Goal: Check status: Check status

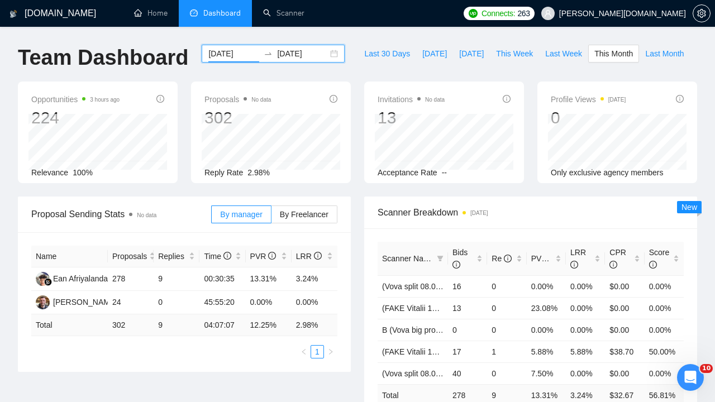
click at [216, 54] on input "[DATE]" at bounding box center [233, 53] width 51 height 12
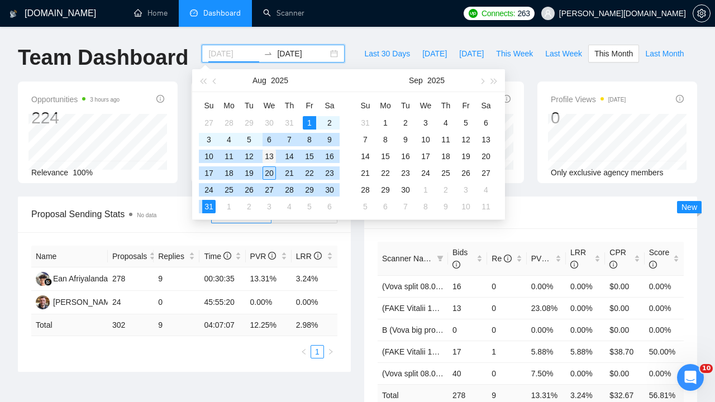
type input "[DATE]"
click at [274, 153] on div "13" at bounding box center [268, 156] width 13 height 13
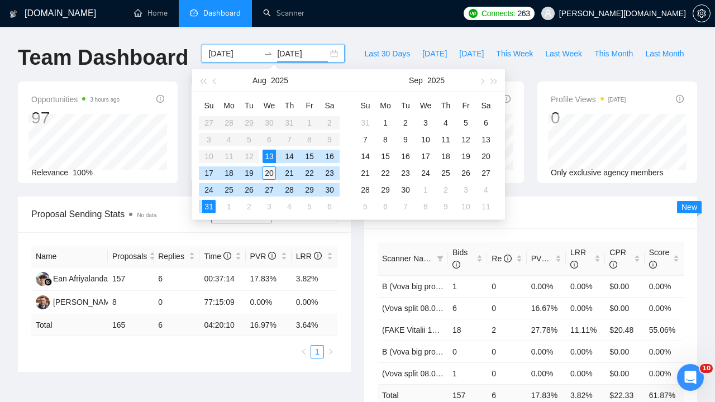
type input "[DATE]"
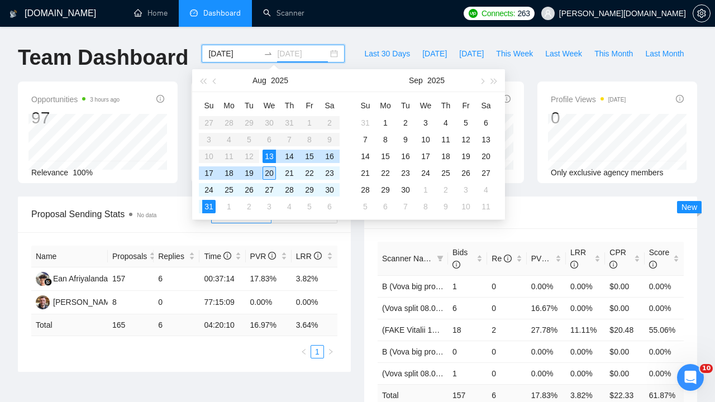
click at [271, 170] on div "20" at bounding box center [268, 172] width 13 height 13
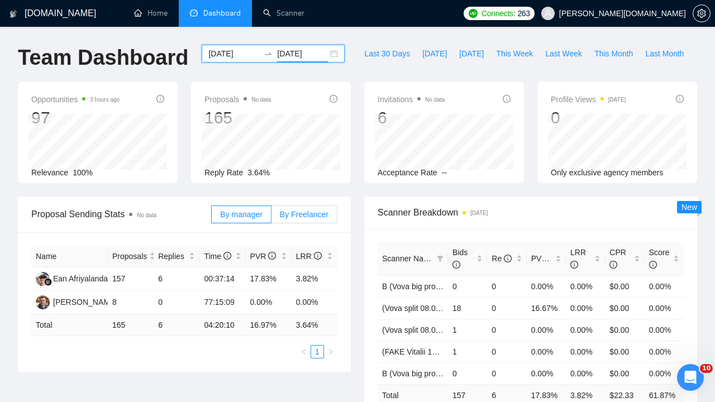
click at [306, 214] on span "By Freelancer" at bounding box center [304, 214] width 49 height 9
click at [271, 217] on input "By Freelancer" at bounding box center [271, 217] width 0 height 0
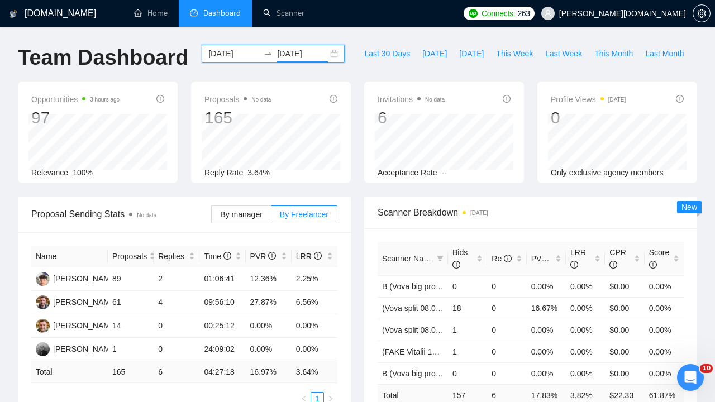
click at [277, 50] on input "[DATE]" at bounding box center [302, 53] width 51 height 12
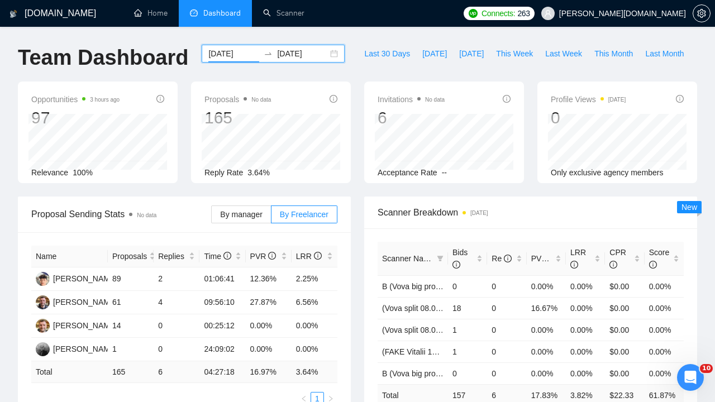
click at [231, 54] on input "[DATE]" at bounding box center [233, 53] width 51 height 12
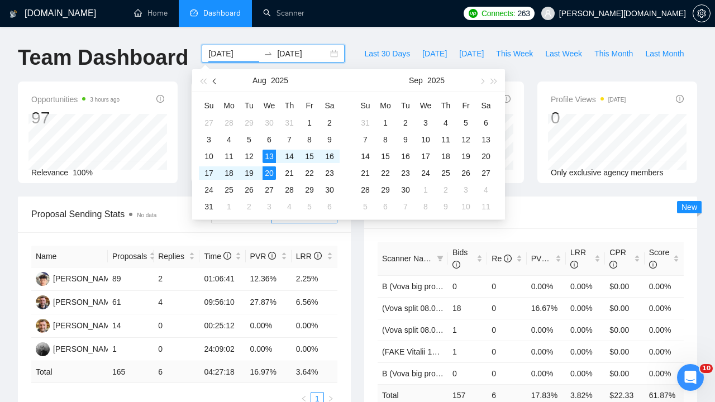
click at [215, 79] on span "button" at bounding box center [216, 81] width 6 height 6
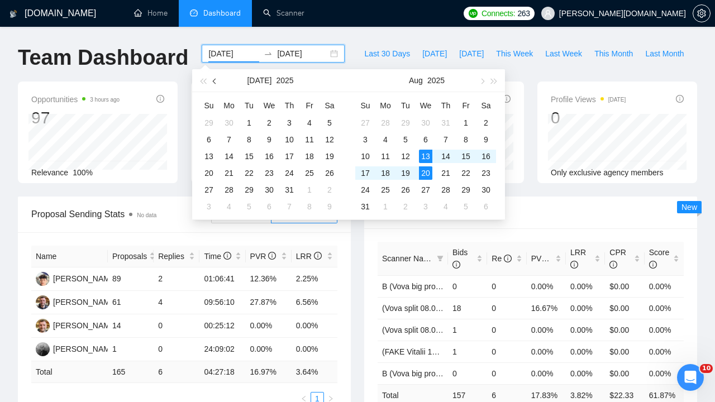
click at [215, 79] on span "button" at bounding box center [216, 81] width 6 height 6
click at [216, 79] on span "button" at bounding box center [216, 81] width 6 height 6
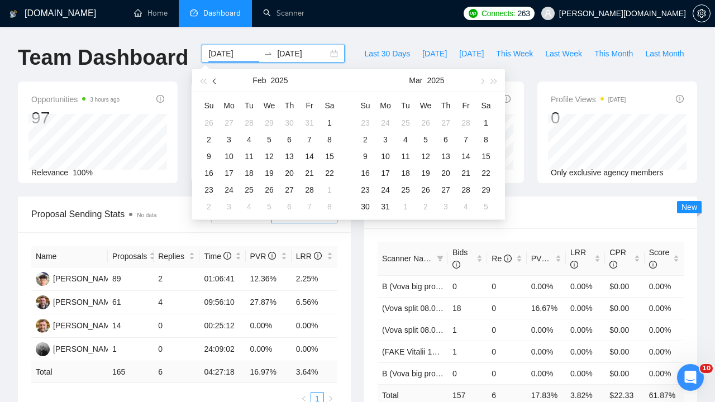
click at [216, 79] on span "button" at bounding box center [216, 81] width 6 height 6
click at [483, 80] on span "button" at bounding box center [482, 81] width 6 height 6
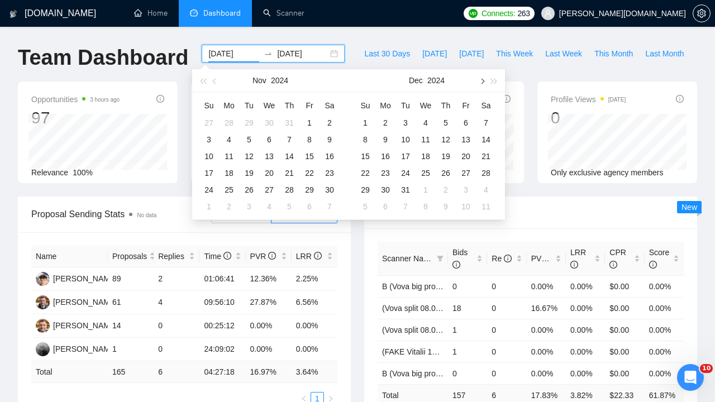
click at [483, 80] on span "button" at bounding box center [482, 81] width 6 height 6
type input "[DATE]"
click at [271, 121] on div "1" at bounding box center [268, 122] width 13 height 13
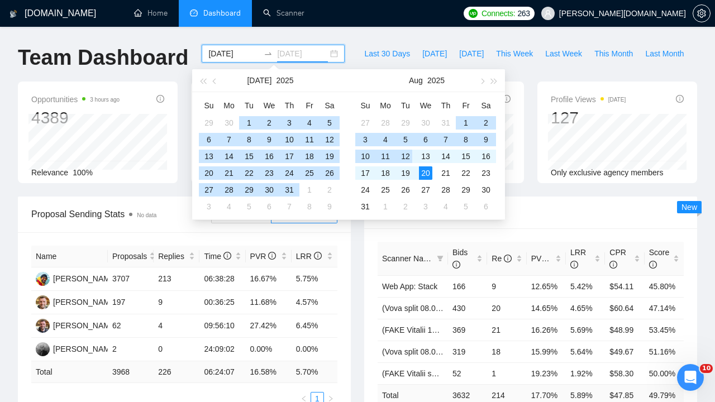
type input "[DATE]"
click at [421, 173] on div "20" at bounding box center [425, 172] width 13 height 13
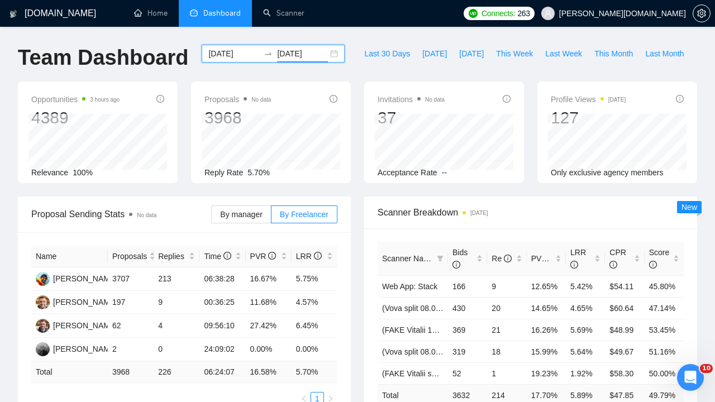
scroll to position [2, 0]
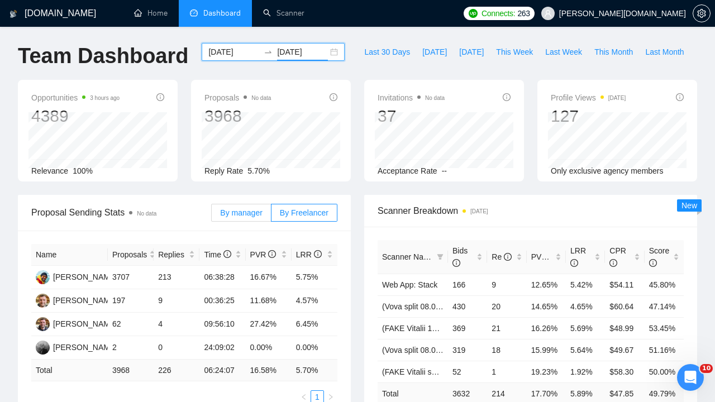
click at [239, 213] on span "By manager" at bounding box center [241, 212] width 42 height 9
click at [212, 216] on input "By manager" at bounding box center [212, 216] width 0 height 0
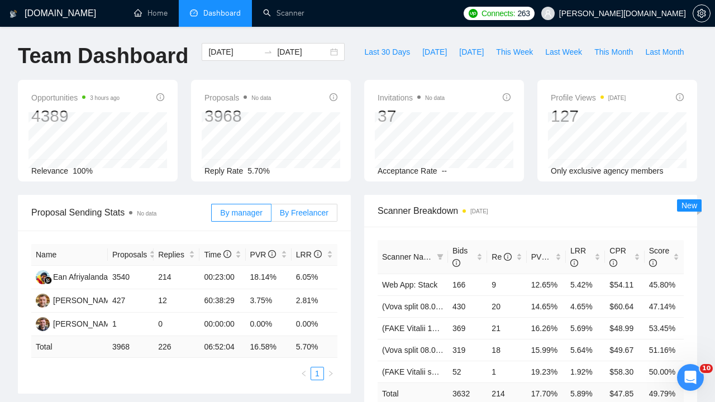
click at [312, 213] on span "By Freelancer" at bounding box center [304, 212] width 49 height 9
click at [271, 216] on input "By Freelancer" at bounding box center [271, 216] width 0 height 0
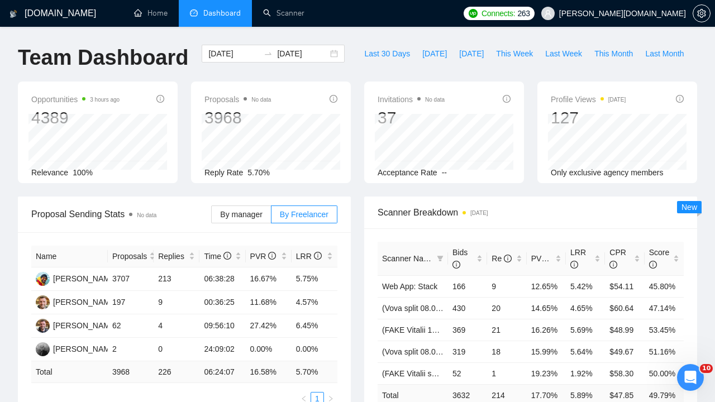
scroll to position [0, 0]
